Goal: Register for event/course

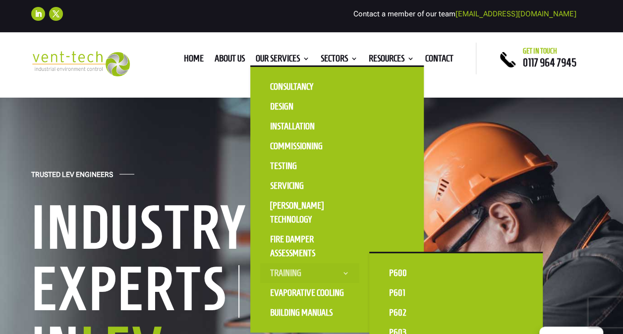
click at [312, 269] on link "Training" at bounding box center [309, 273] width 99 height 20
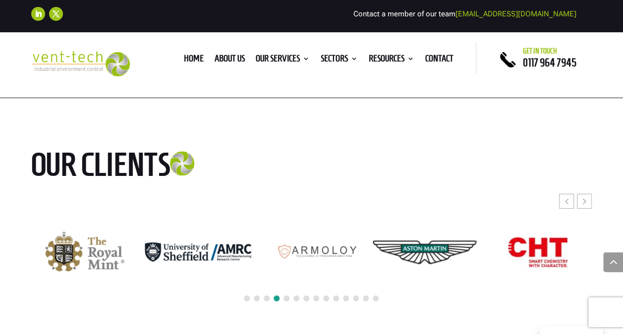
scroll to position [1885, 0]
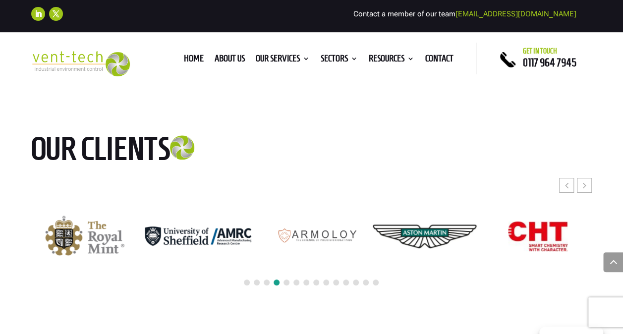
click at [288, 280] on span at bounding box center [287, 283] width 6 height 6
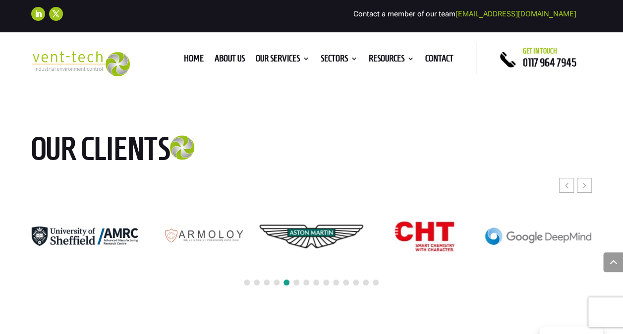
click at [246, 280] on span at bounding box center [247, 283] width 6 height 6
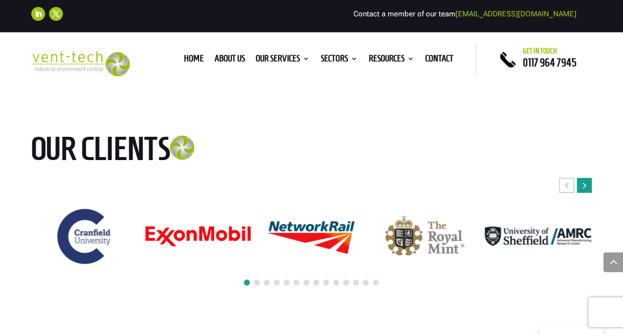
click at [588, 178] on div "Next slide" at bounding box center [584, 185] width 15 height 15
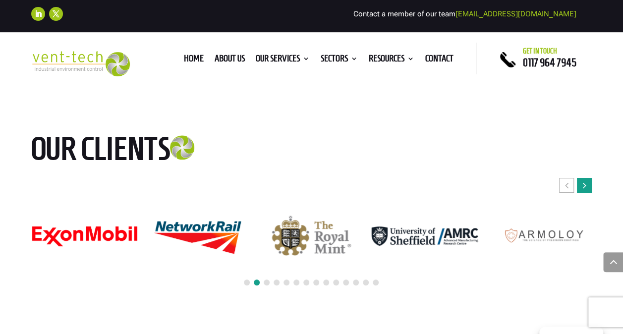
click at [588, 178] on div "Next slide" at bounding box center [584, 185] width 15 height 15
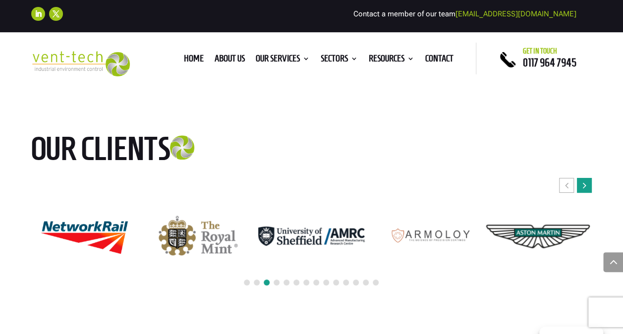
click at [588, 178] on div "Next slide" at bounding box center [584, 185] width 15 height 15
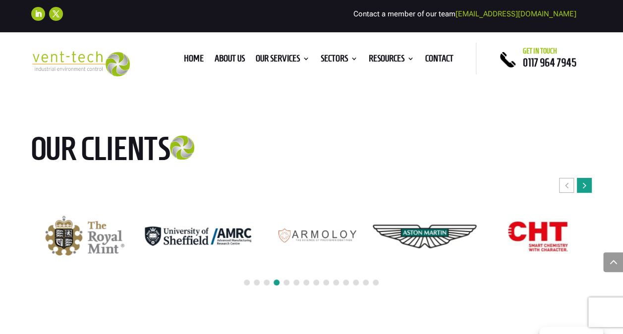
click at [588, 178] on div "Next slide" at bounding box center [584, 185] width 15 height 15
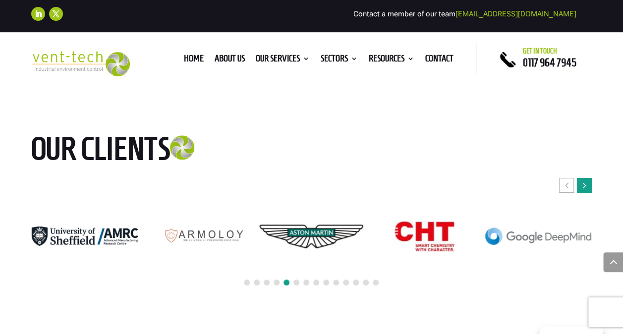
click at [588, 178] on div "Next slide" at bounding box center [584, 185] width 15 height 15
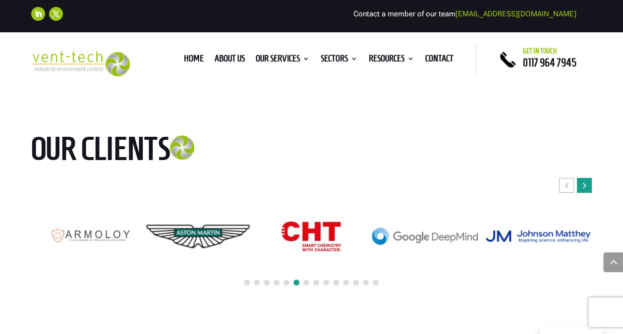
click at [588, 178] on div "Next slide" at bounding box center [584, 185] width 15 height 15
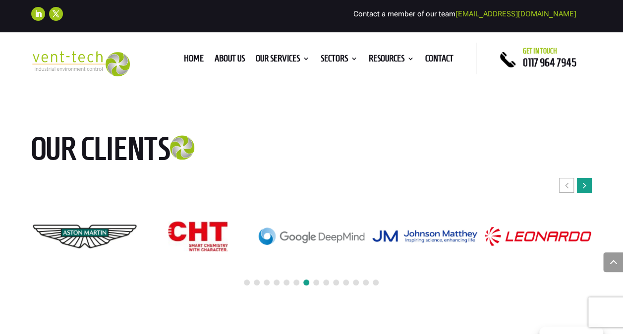
click at [588, 178] on div "Next slide" at bounding box center [584, 185] width 15 height 15
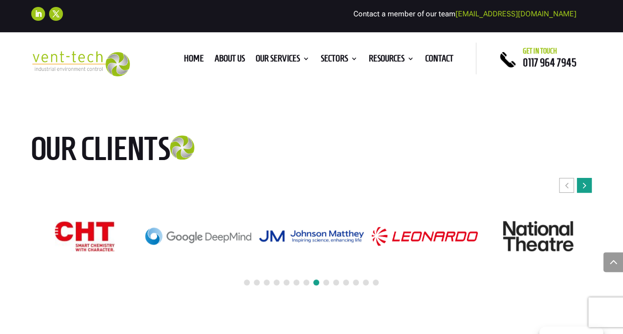
click at [588, 178] on div "Next slide" at bounding box center [584, 185] width 15 height 15
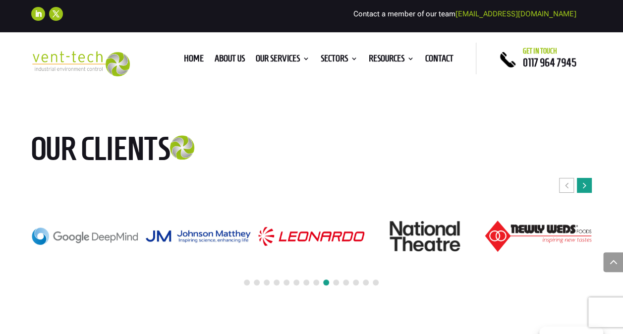
click at [588, 178] on div "Next slide" at bounding box center [584, 185] width 15 height 15
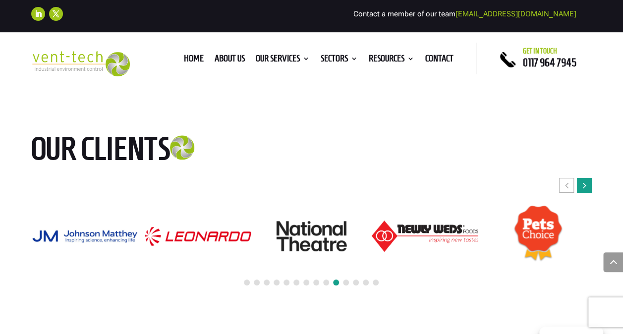
click at [588, 178] on div "Next slide" at bounding box center [584, 185] width 15 height 15
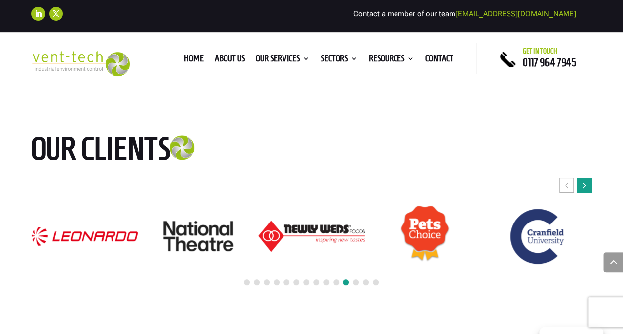
click at [588, 178] on div "Next slide" at bounding box center [584, 185] width 15 height 15
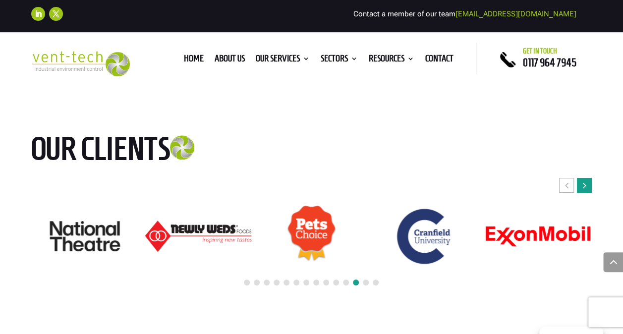
click at [588, 178] on div "Next slide" at bounding box center [584, 185] width 15 height 15
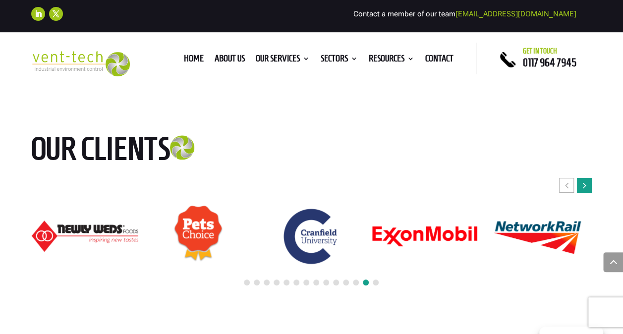
click at [588, 178] on div "Next slide" at bounding box center [584, 185] width 15 height 15
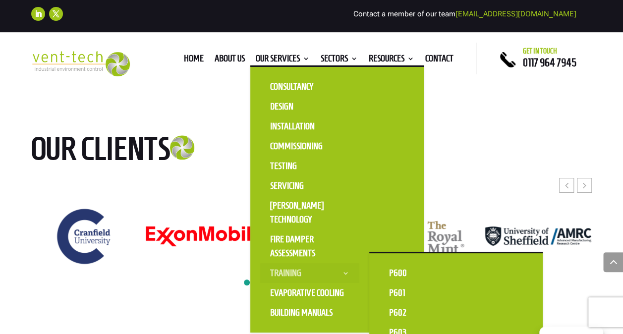
click at [282, 270] on link "Training" at bounding box center [309, 273] width 99 height 20
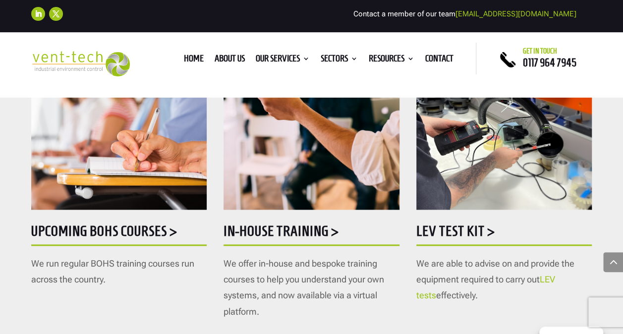
scroll to position [595, 0]
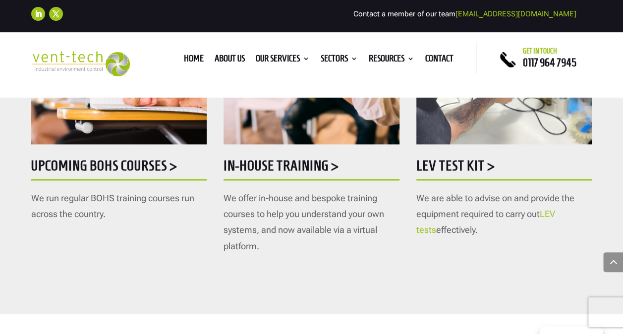
click at [161, 163] on h5 "Upcoming BOHS courses >" at bounding box center [119, 168] width 176 height 19
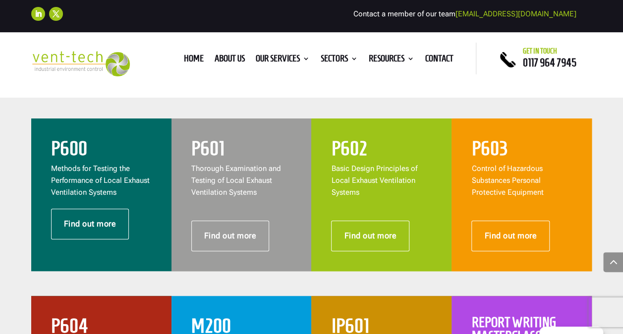
scroll to position [397, 0]
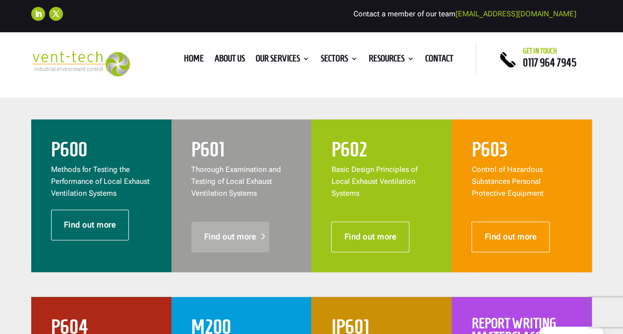
click at [244, 237] on link "Find out more" at bounding box center [230, 237] width 78 height 31
